Goal: Task Accomplishment & Management: Manage account settings

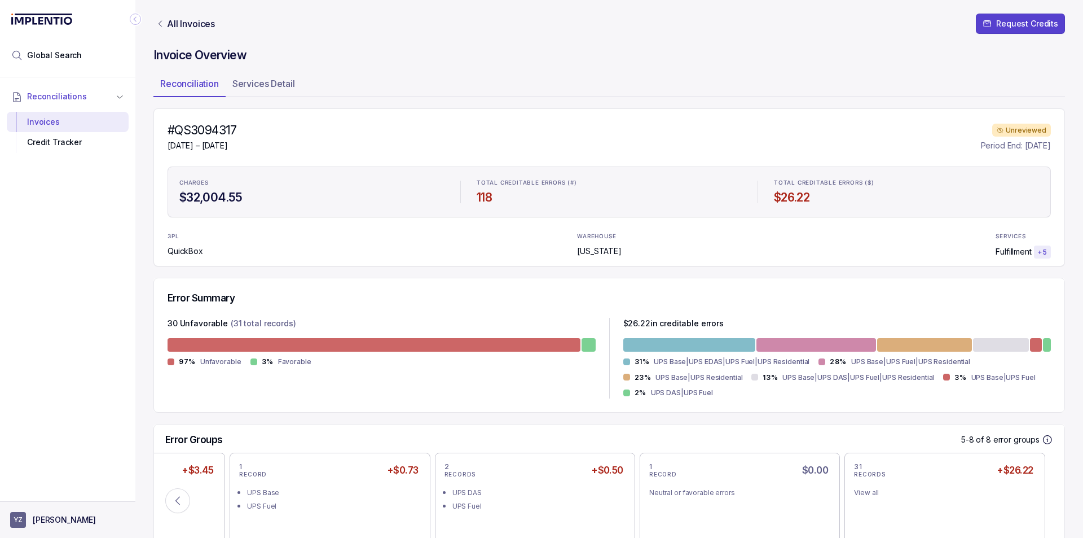
click at [50, 523] on p "[PERSON_NAME]" at bounding box center [64, 519] width 63 height 11
click at [67, 492] on p "Logout" at bounding box center [75, 495] width 94 height 11
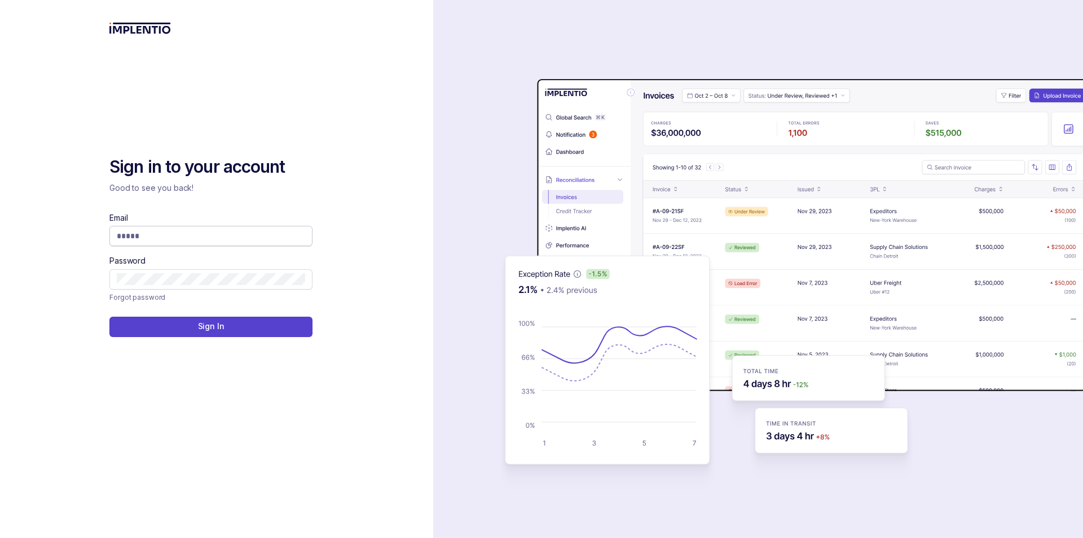
click at [209, 246] on div "Email Password" at bounding box center [210, 250] width 203 height 77
click at [210, 243] on span at bounding box center [210, 236] width 203 height 20
click at [236, 224] on div "Email" at bounding box center [210, 229] width 203 height 34
click at [202, 238] on input "Email" at bounding box center [211, 235] width 188 height 11
click at [454, 159] on div "auth background image" at bounding box center [758, 269] width 650 height 538
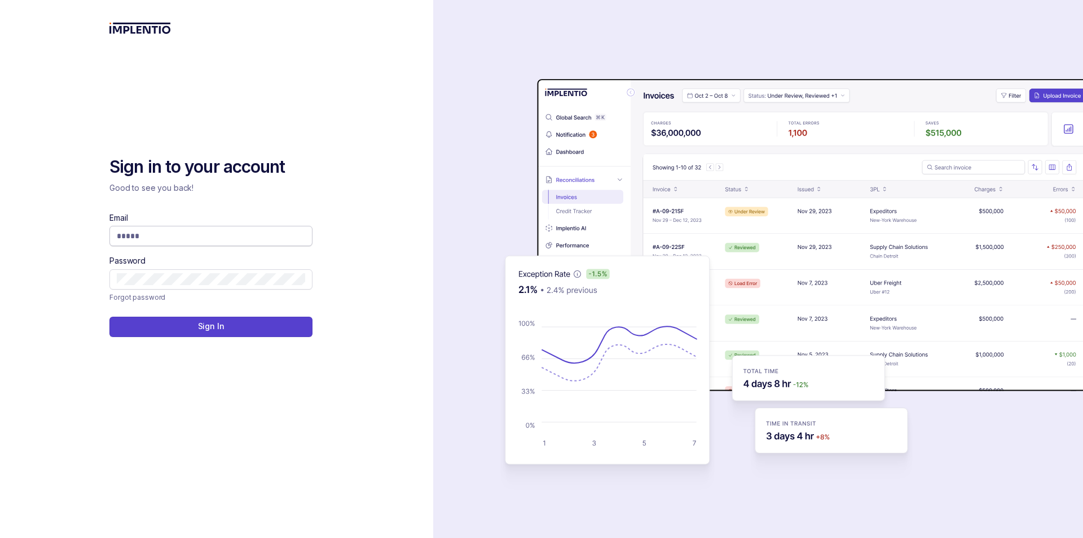
click at [244, 234] on input "Email" at bounding box center [211, 235] width 188 height 11
type input "**********"
